Goal: Find specific page/section: Find specific page/section

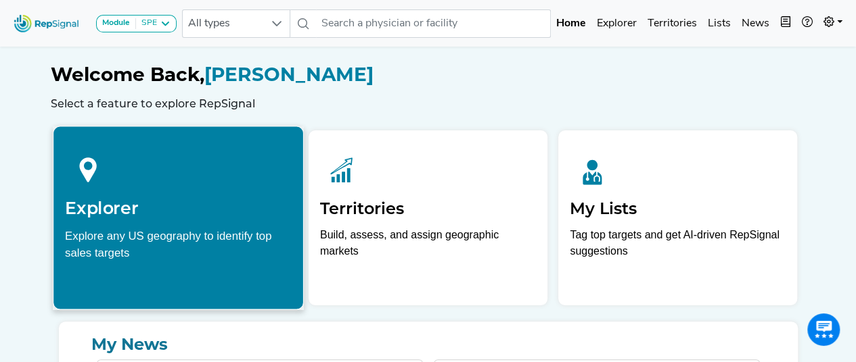
click at [166, 183] on div at bounding box center [178, 168] width 227 height 60
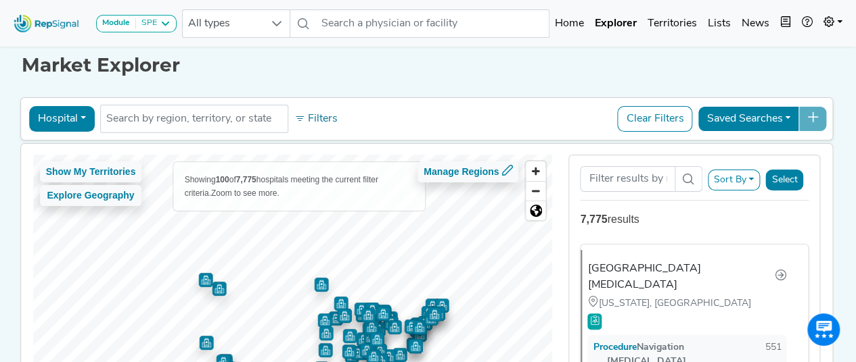
scroll to position [135, 0]
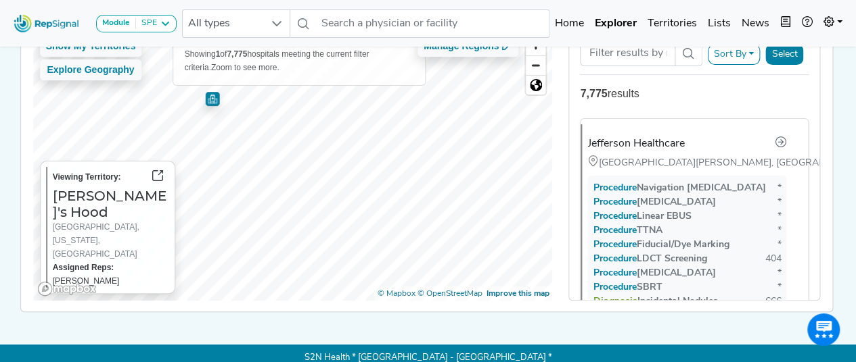
click at [208, 101] on img "Map marker" at bounding box center [212, 99] width 14 height 14
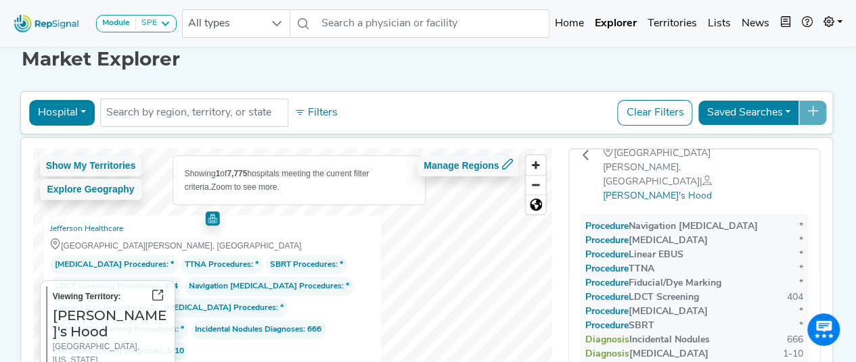
scroll to position [0, 0]
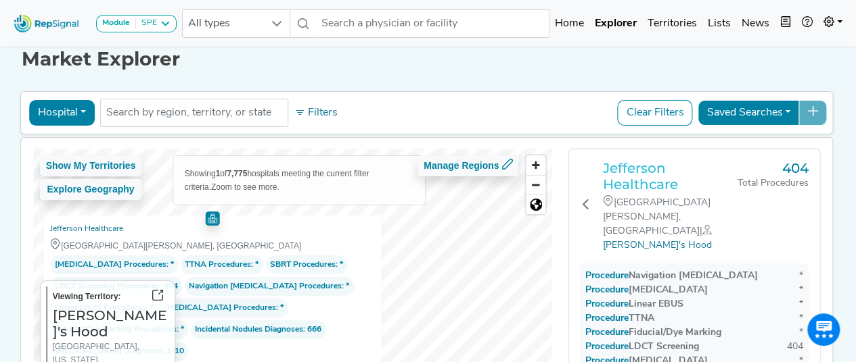
click at [640, 178] on h3 "Jefferson Healthcare" at bounding box center [670, 176] width 135 height 32
